Goal: Obtain resource: Download file/media

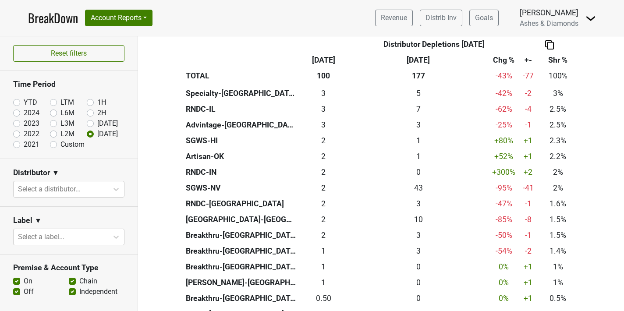
scroll to position [346, 0]
click at [32, 21] on link "BreakDown" at bounding box center [53, 18] width 50 height 18
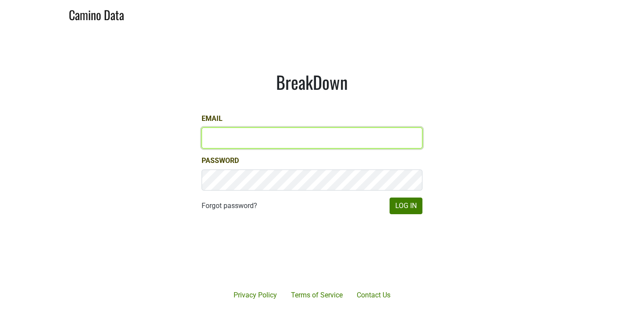
click at [254, 139] on input "Email" at bounding box center [311, 137] width 221 height 21
type input "chad@ashesdiamonds.com"
click at [389, 198] on button "Log In" at bounding box center [405, 206] width 33 height 17
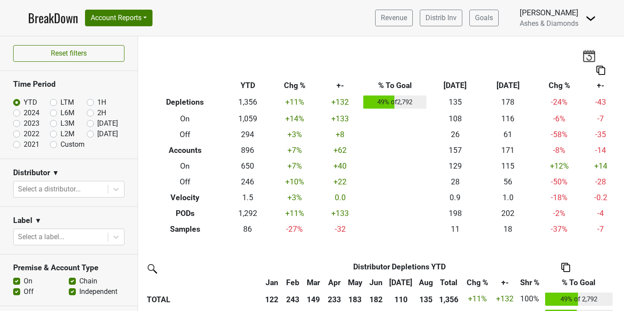
click at [61, 144] on label "Custom" at bounding box center [72, 144] width 24 height 11
click at [61, 144] on input "Custom" at bounding box center [67, 143] width 35 height 9
radio input "true"
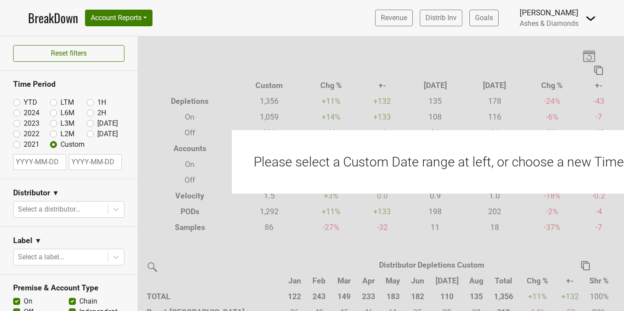
select select "8"
select select "2025"
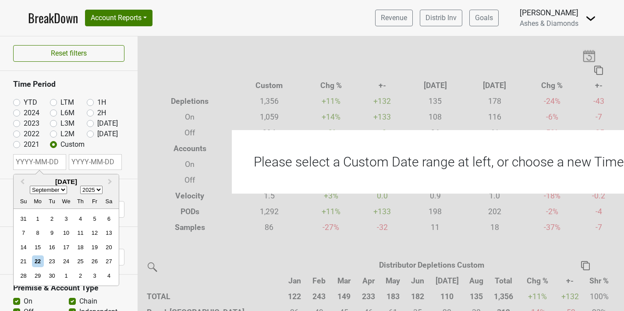
click at [46, 161] on input "text" at bounding box center [39, 162] width 53 height 16
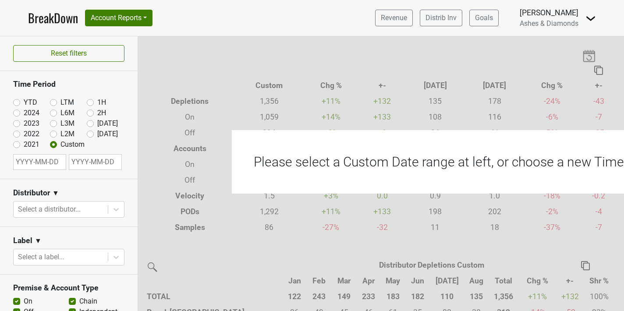
click at [24, 103] on label "YTD" at bounding box center [31, 102] width 14 height 11
click at [24, 103] on input "YTD" at bounding box center [30, 101] width 35 height 9
radio input "true"
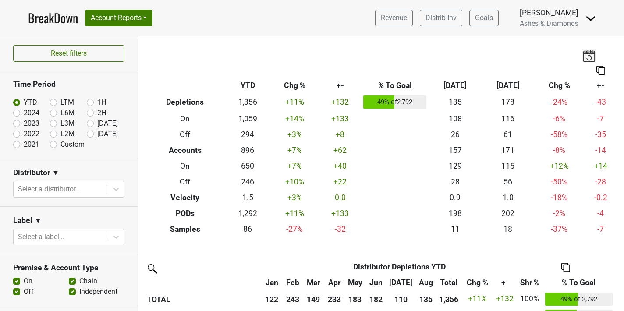
click at [564, 267] on img at bounding box center [565, 267] width 9 height 9
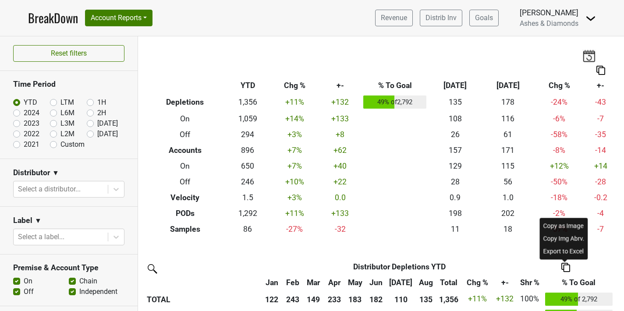
click at [542, 252] on div "Export to Excel" at bounding box center [563, 251] width 45 height 13
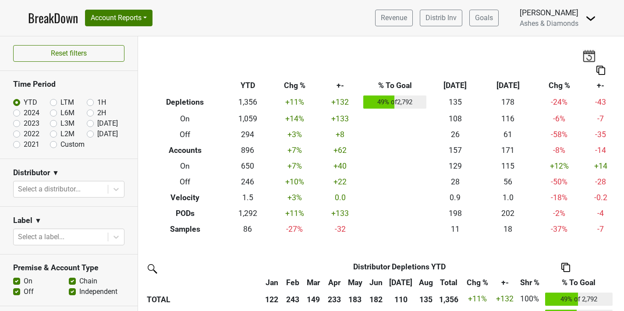
click at [71, 146] on label "Custom" at bounding box center [72, 144] width 24 height 11
click at [71, 146] on input "Custom" at bounding box center [67, 143] width 35 height 9
radio input "true"
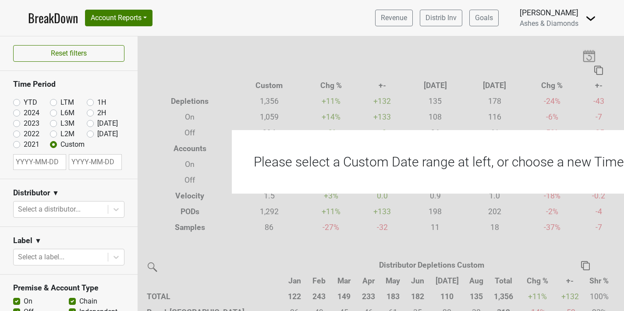
select select "8"
select select "2025"
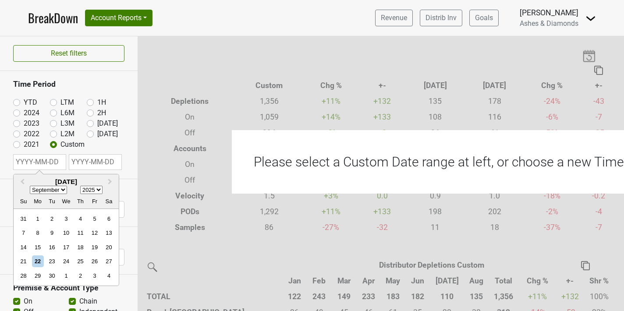
click at [40, 160] on input "text" at bounding box center [39, 162] width 53 height 16
click at [46, 190] on select "January February March April May June July August September October November De…" at bounding box center [48, 190] width 37 height 8
select select "0"
click at [30, 186] on select "January February March April May June July August September October November De…" at bounding box center [48, 190] width 37 height 8
click at [70, 219] on div "1" at bounding box center [66, 219] width 12 height 12
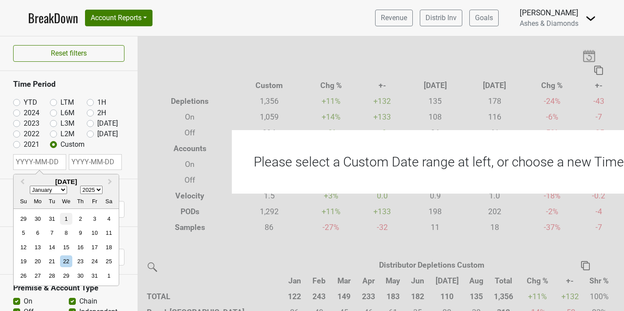
type input "2025-01-01"
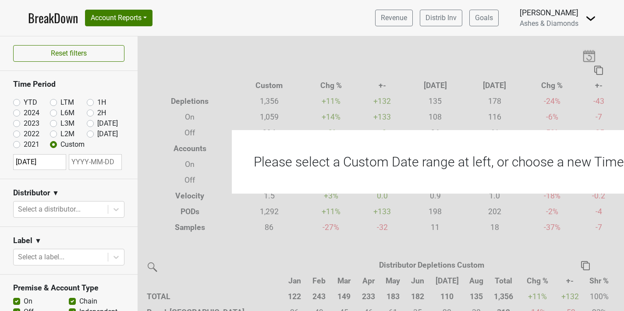
click at [82, 159] on input "text" at bounding box center [95, 162] width 53 height 16
select select "8"
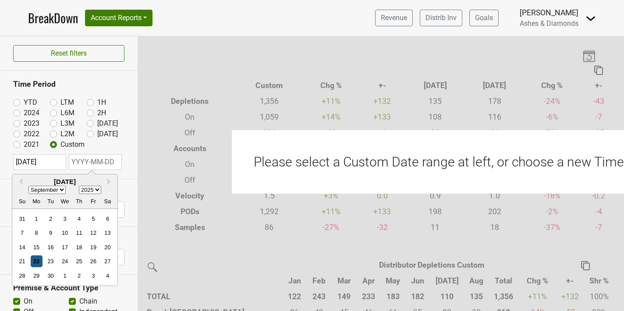
click at [35, 262] on div "22" at bounding box center [37, 261] width 12 height 12
type input "[DATE]"
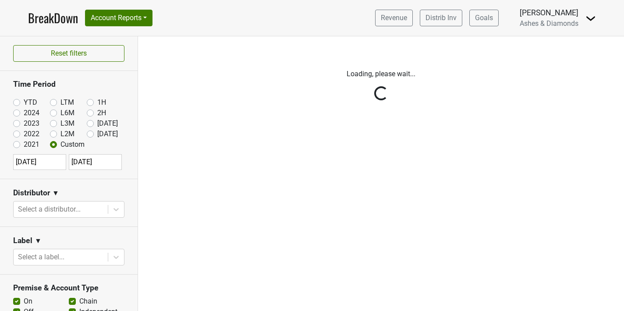
select select "8"
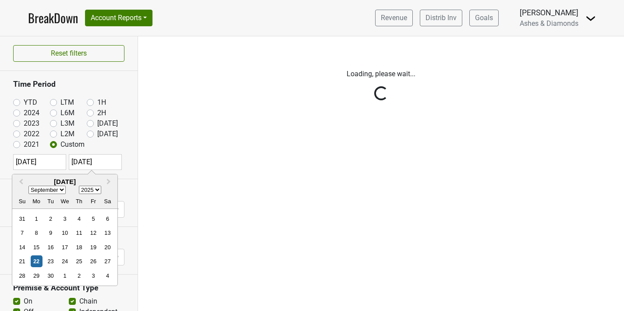
click at [35, 261] on div "Reset filters Time Period YTD LTM 1H 2024 L6M 2H 2023 L3M Aug '25 2022 L2M Sep …" at bounding box center [69, 173] width 138 height 275
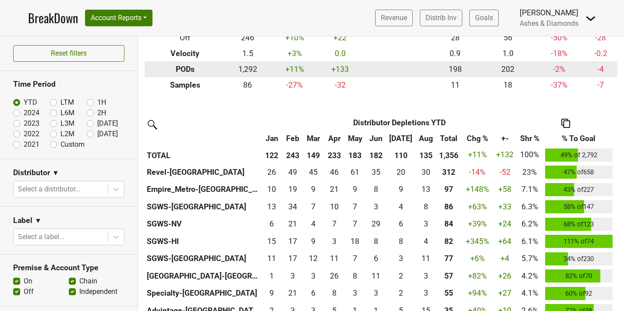
scroll to position [145, 0]
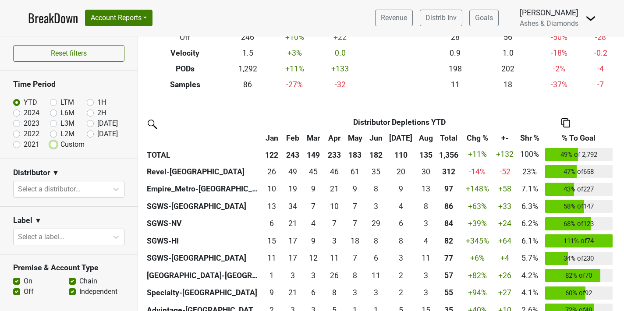
click at [55, 147] on input "Custom" at bounding box center [67, 143] width 35 height 9
radio input "true"
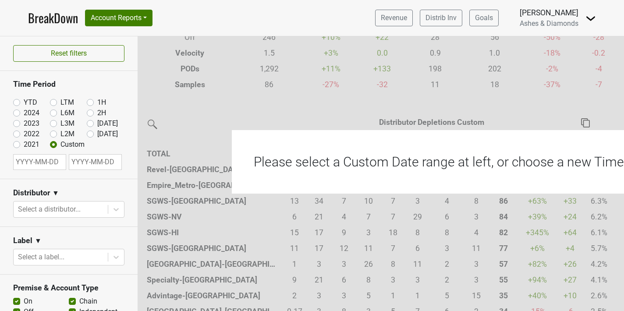
select select "8"
select select "2025"
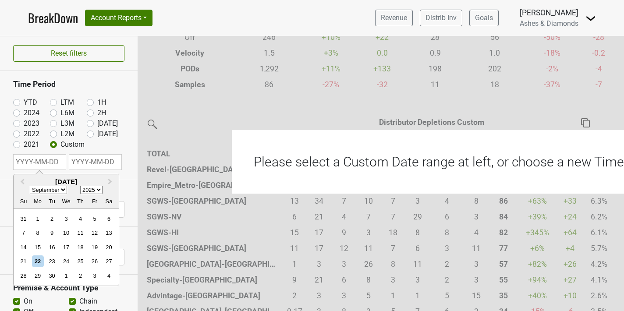
click at [25, 161] on input "text" at bounding box center [39, 162] width 53 height 16
click at [49, 192] on select "January February March April May June July August September October November De…" at bounding box center [48, 190] width 37 height 8
select select "0"
click at [30, 186] on select "January February March April May June July August September October November De…" at bounding box center [48, 190] width 37 height 8
click at [64, 221] on div "1" at bounding box center [66, 219] width 12 height 12
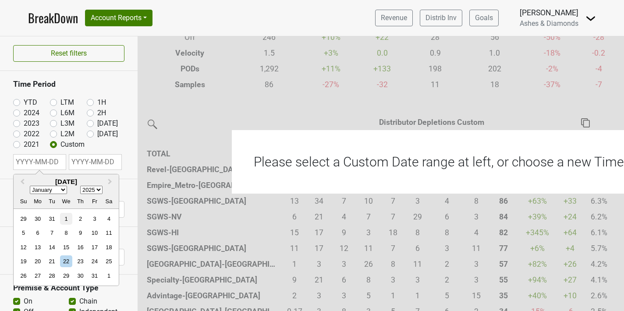
type input "2025-01-01"
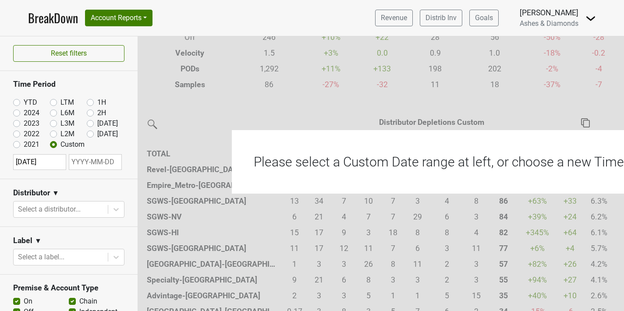
select select "8"
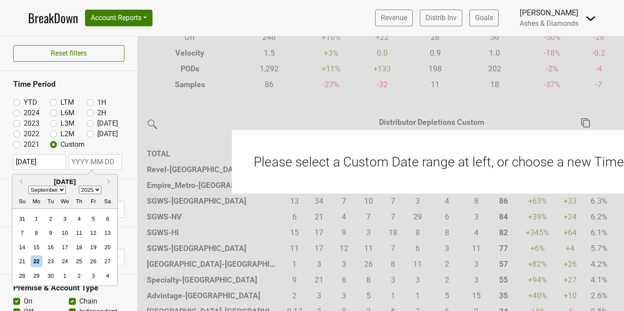
click at [95, 163] on input "text" at bounding box center [95, 162] width 53 height 16
click at [37, 264] on div "22" at bounding box center [37, 261] width 12 height 12
type input "2025-09-22"
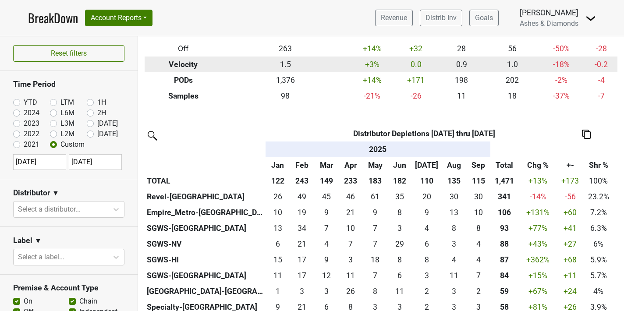
scroll to position [134, 0]
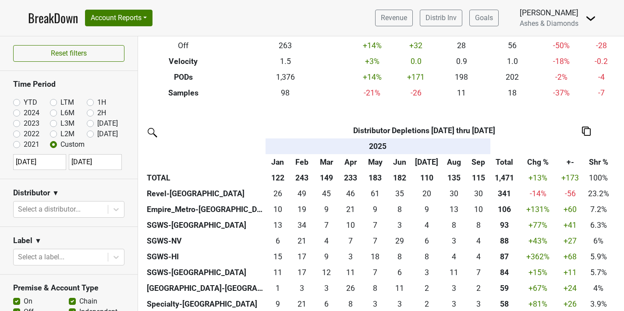
click at [586, 131] on img at bounding box center [586, 131] width 9 height 9
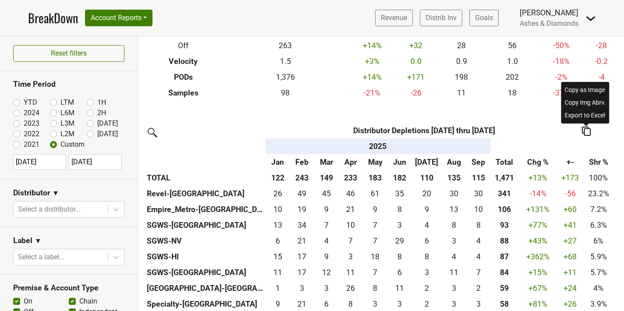
click at [586, 116] on div "Export to Excel" at bounding box center [585, 115] width 45 height 13
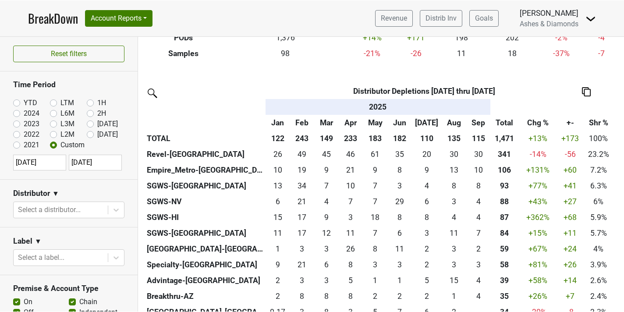
scroll to position [181, 0]
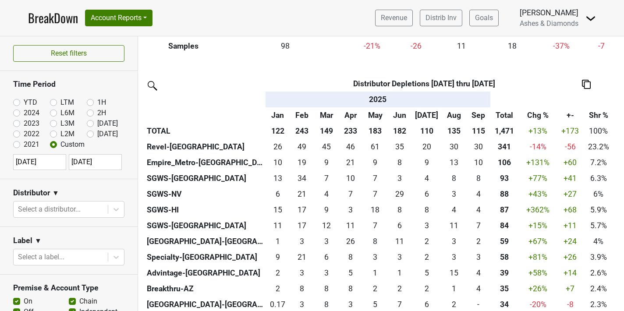
click at [588, 81] on img at bounding box center [586, 84] width 9 height 9
click at [583, 72] on div "Export to Excel" at bounding box center [585, 68] width 45 height 13
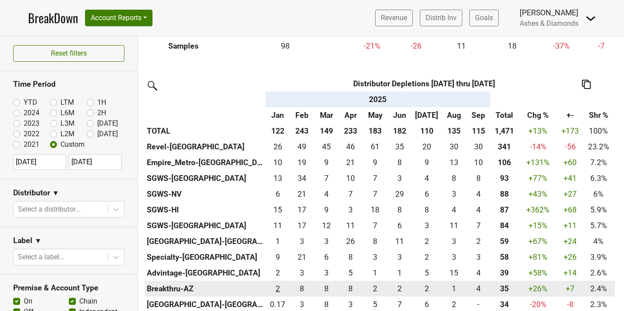
click at [277, 295] on td "1.5 2" at bounding box center [277, 289] width 25 height 16
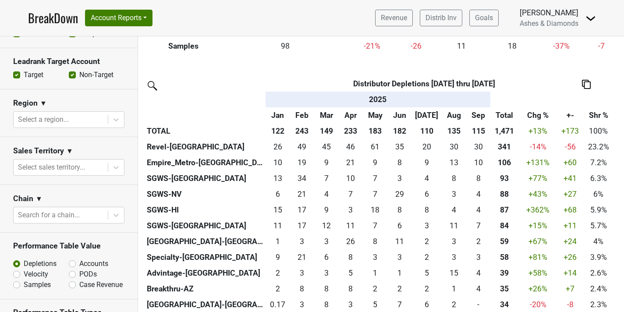
scroll to position [285, 0]
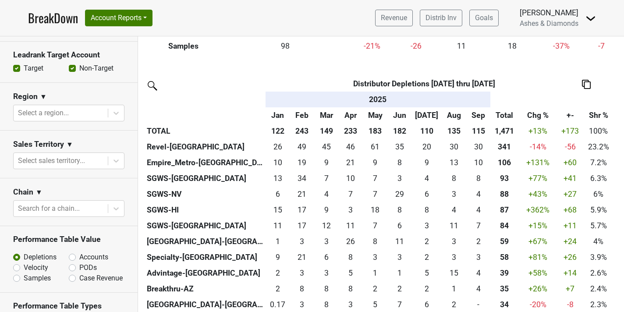
click at [79, 268] on label "PODs" at bounding box center [88, 267] width 18 height 11
click at [76, 268] on input "PODs" at bounding box center [95, 266] width 53 height 9
radio input "true"
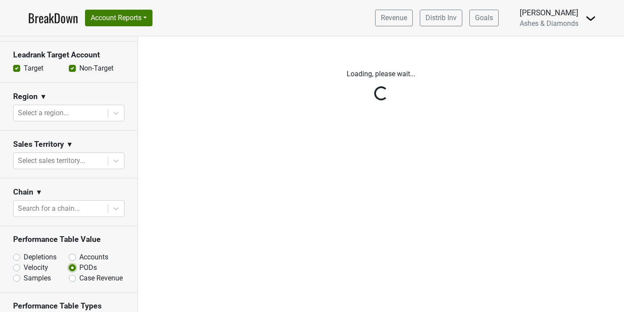
scroll to position [0, 0]
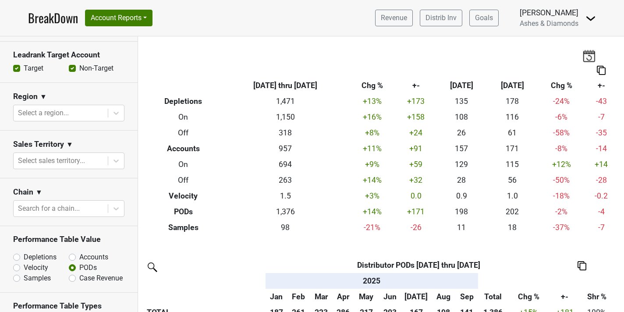
click at [586, 261] on th at bounding box center [582, 265] width 64 height 16
click at [579, 269] on img at bounding box center [581, 265] width 9 height 9
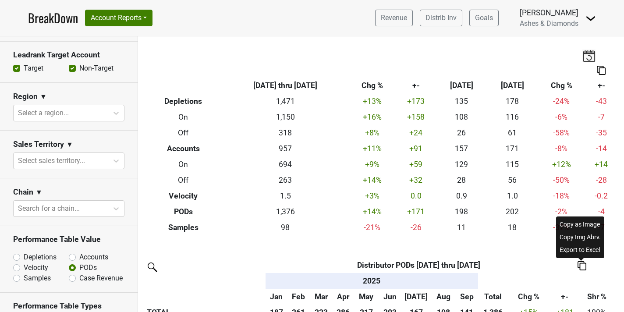
click at [579, 250] on div "Export to Excel" at bounding box center [580, 250] width 45 height 13
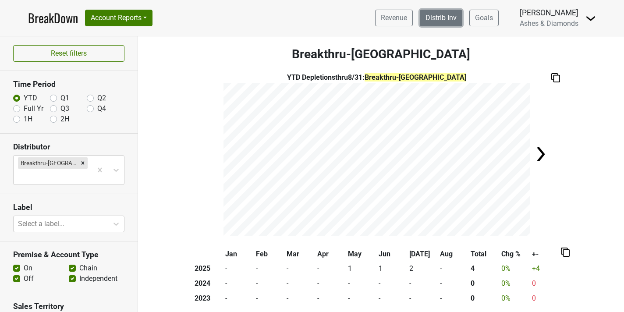
click at [439, 18] on link "Distrib Inv" at bounding box center [441, 18] width 42 height 17
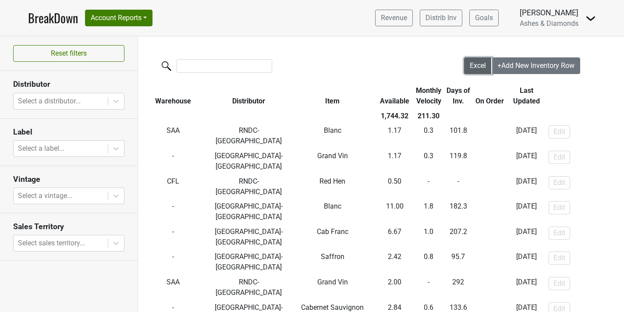
click at [471, 68] on span "Excel" at bounding box center [478, 65] width 16 height 8
